Goal: Information Seeking & Learning: Check status

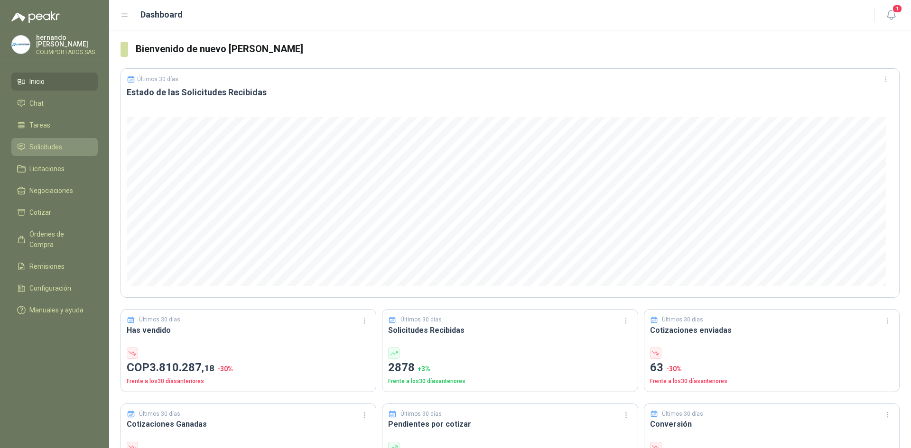
click at [46, 145] on span "Solicitudes" at bounding box center [45, 147] width 33 height 10
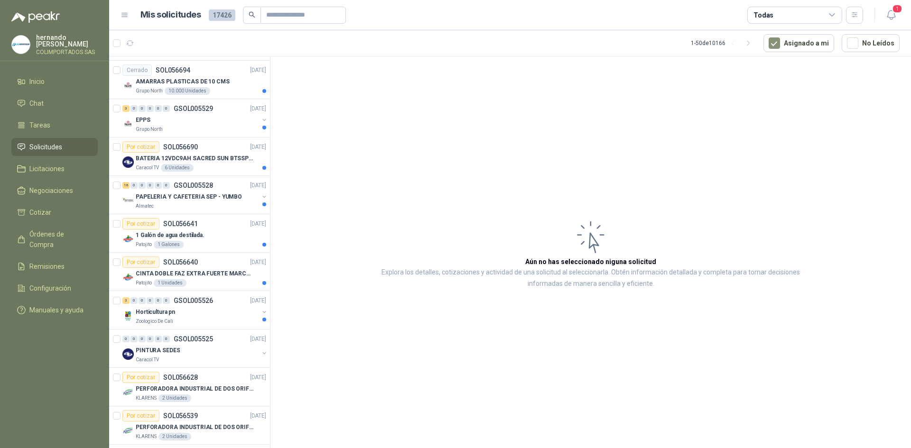
scroll to position [1540, 0]
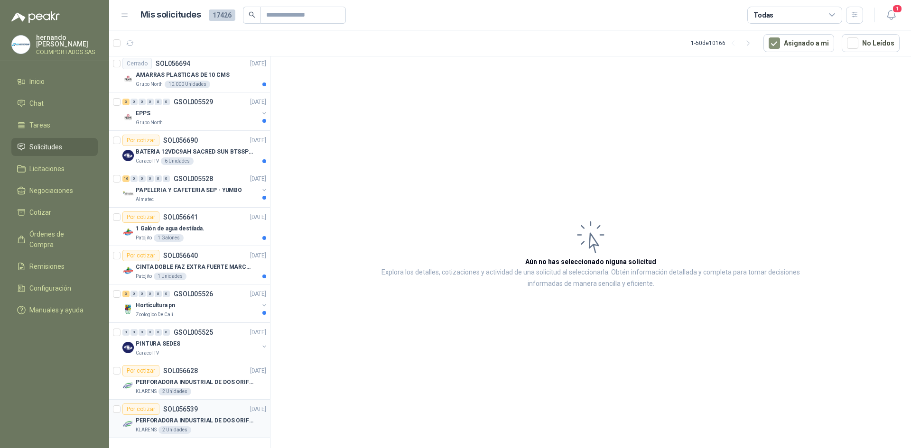
click at [171, 409] on p "SOL056539" at bounding box center [180, 409] width 35 height 7
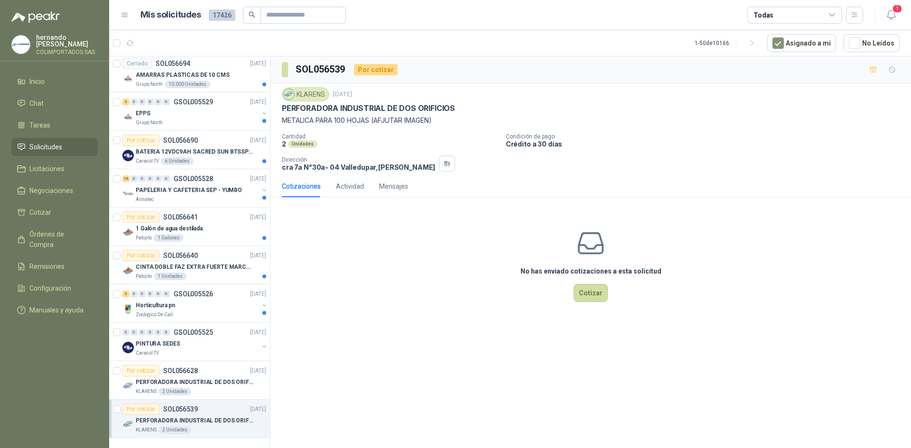
click at [366, 331] on div "SOL056539 Por cotizar KLARENS [DATE] PERFORADORA INDUSTRIAL DE DOS ORIFICIOS ME…" at bounding box center [590, 253] width 640 height 395
click at [162, 382] on p "PERFORADORA INDUSTRIAL DE DOS ORIFICIOS" at bounding box center [195, 382] width 118 height 9
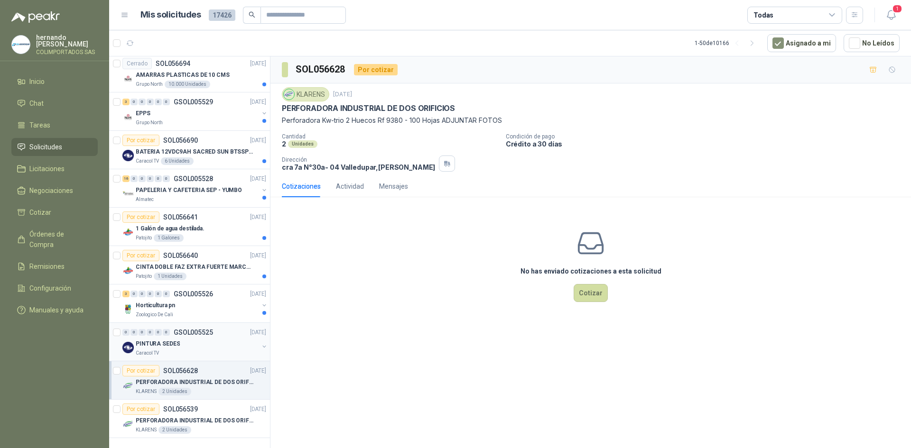
click at [157, 345] on p "PINTURA SEDES" at bounding box center [158, 344] width 44 height 9
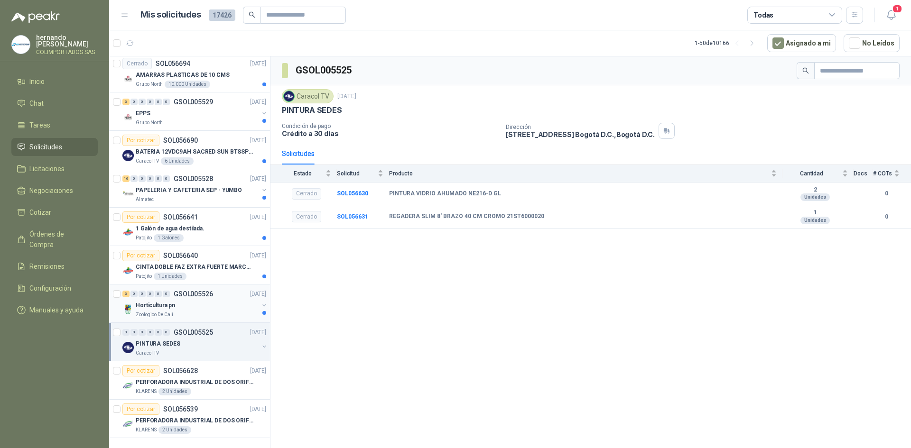
click at [170, 306] on p "Horticultura pn" at bounding box center [155, 305] width 39 height 9
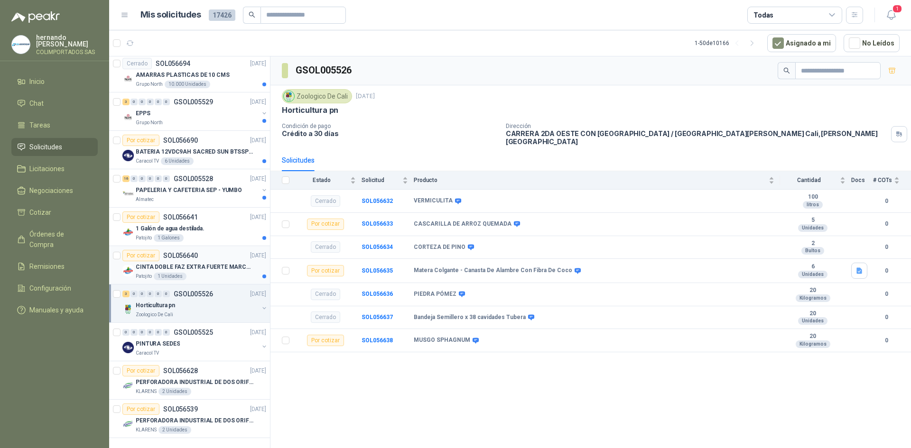
click at [175, 261] on div "Por cotizar SOL056640" at bounding box center [159, 255] width 75 height 11
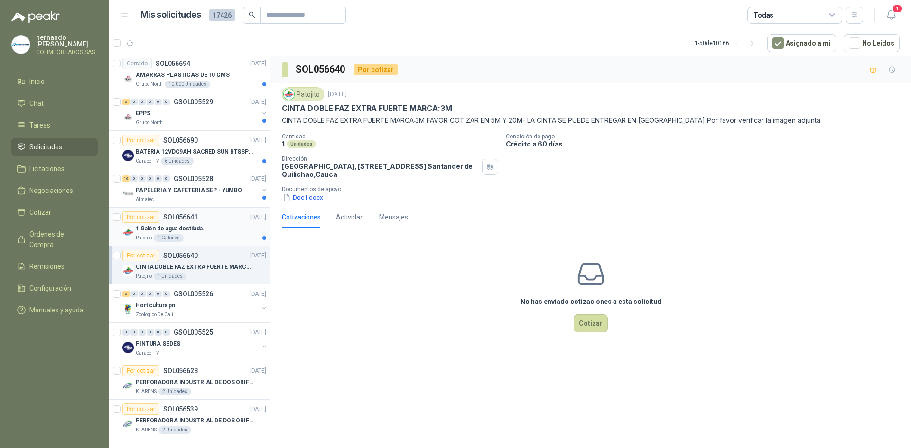
click at [173, 241] on div "1 Galones" at bounding box center [169, 238] width 30 height 8
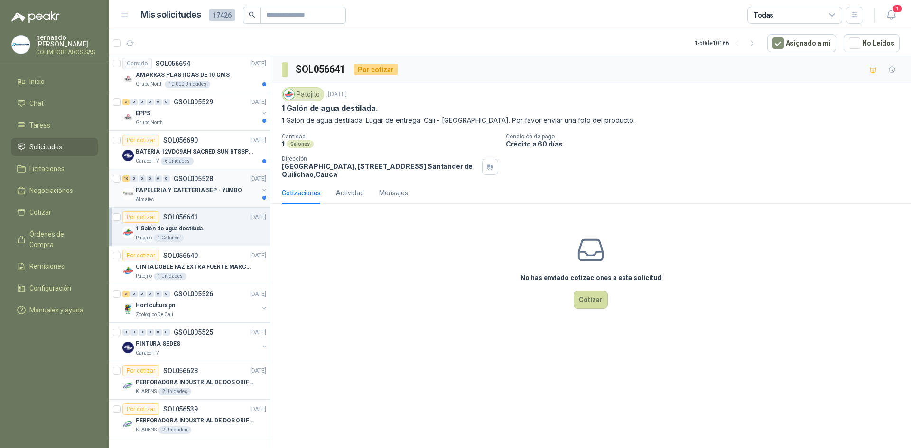
click at [190, 194] on p "PAPELERIA Y CAFETERIA SEP - YUMBO" at bounding box center [189, 190] width 106 height 9
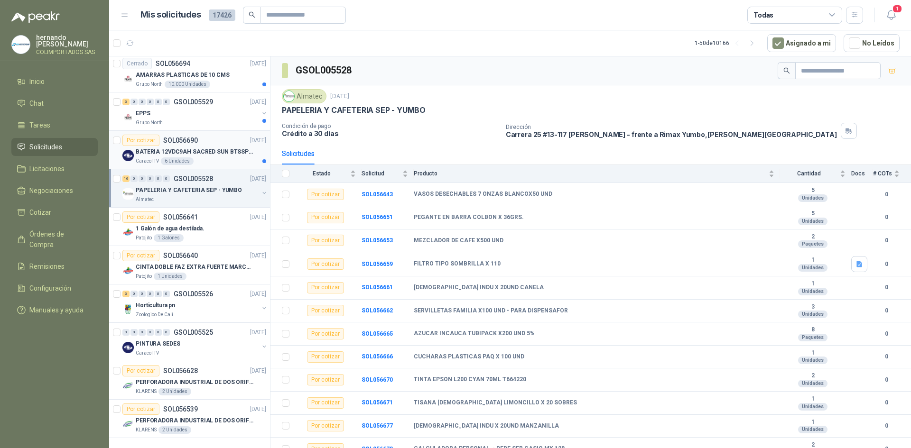
click at [178, 149] on p "BATERIA 12VDC9AH SACRED SUN BTSSP12-9HR" at bounding box center [195, 152] width 118 height 9
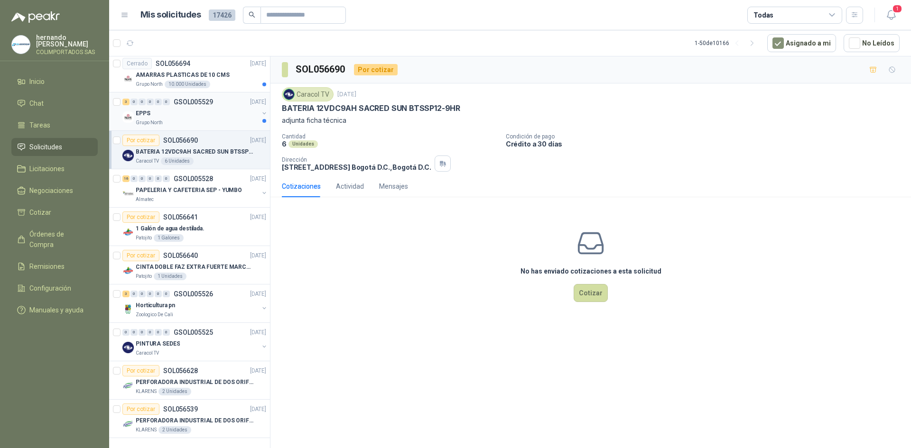
click at [176, 111] on div "EPPS" at bounding box center [197, 113] width 123 height 11
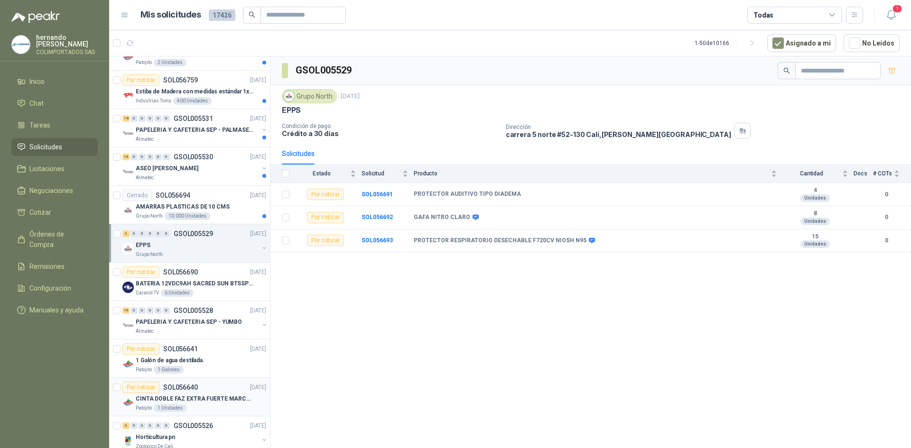
scroll to position [1397, 0]
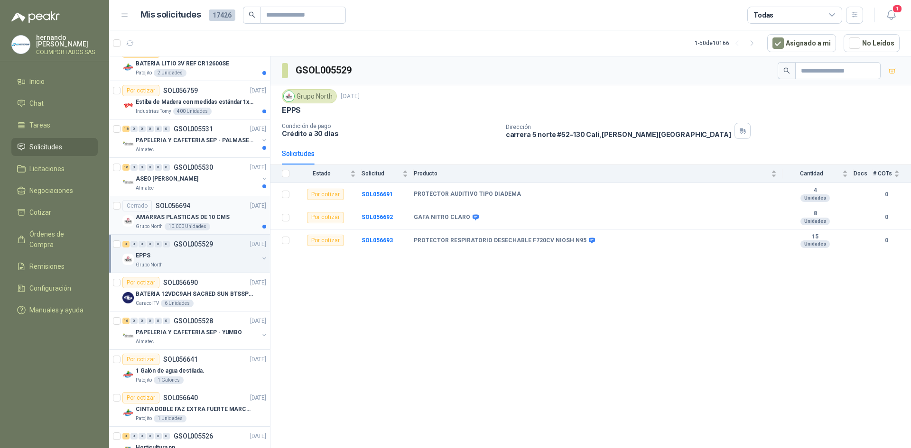
click at [169, 207] on p "SOL056694" at bounding box center [173, 206] width 35 height 7
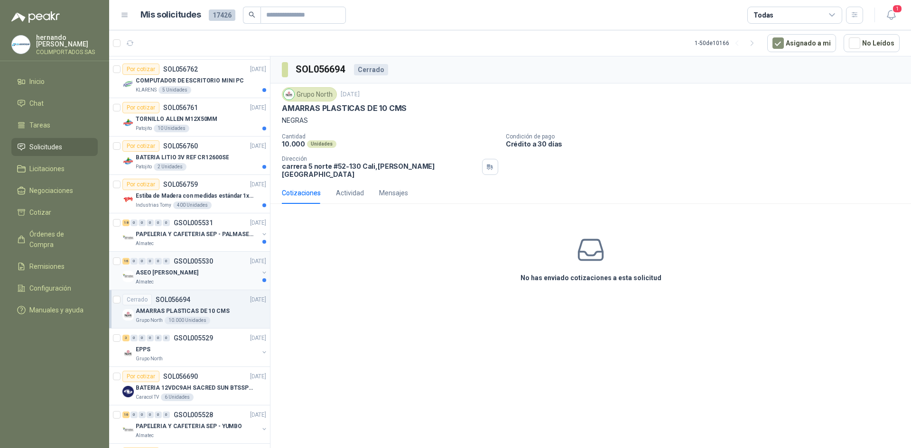
scroll to position [1302, 0]
click at [162, 263] on div "16 0 0 0 0 0" at bounding box center [145, 262] width 47 height 7
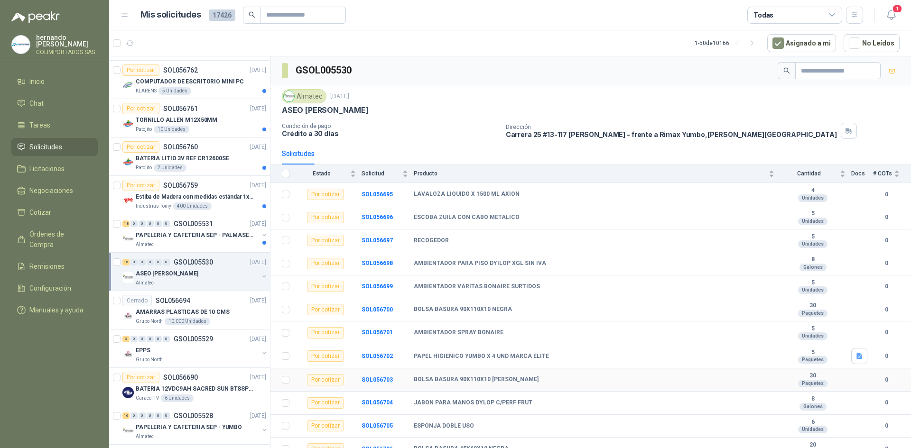
scroll to position [103, 0]
